Goal: Find specific page/section: Find specific page/section

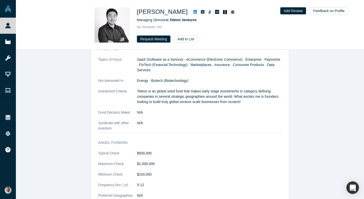
scroll to position [584, 0]
